Goal: Check status: Check status

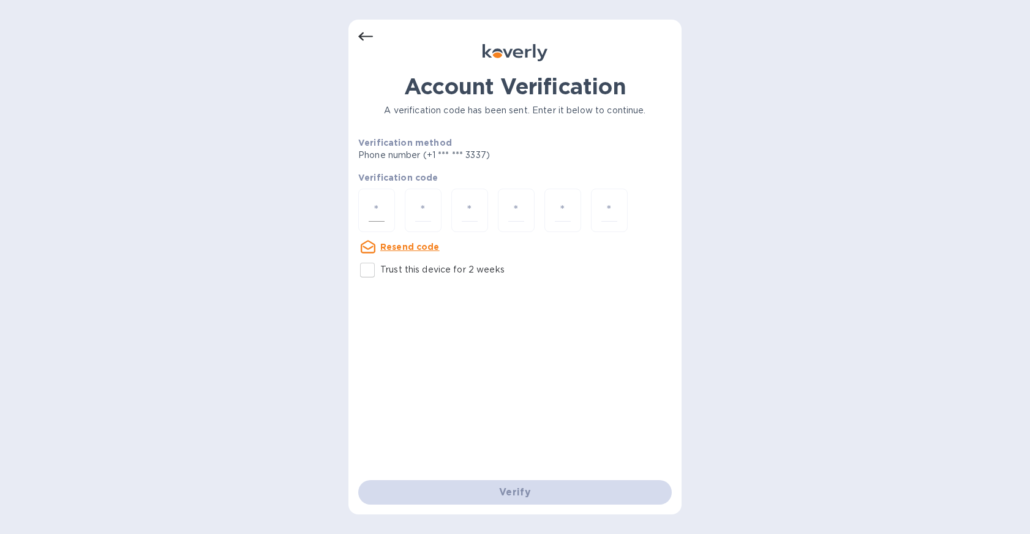
click at [389, 209] on div at bounding box center [376, 210] width 37 height 43
type input "6"
type input "7"
type input "1"
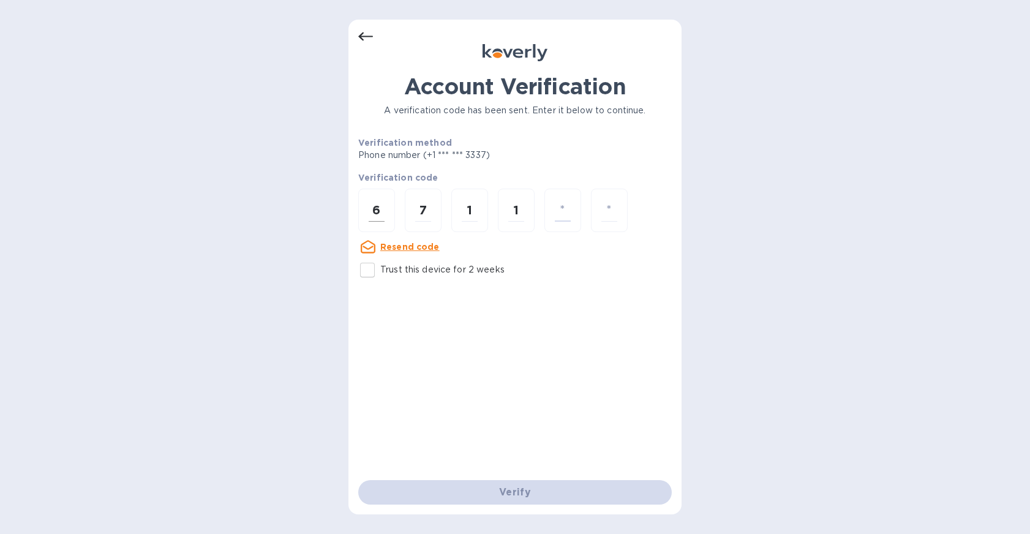
type input "7"
type input "5"
